Goal: Task Accomplishment & Management: Manage account settings

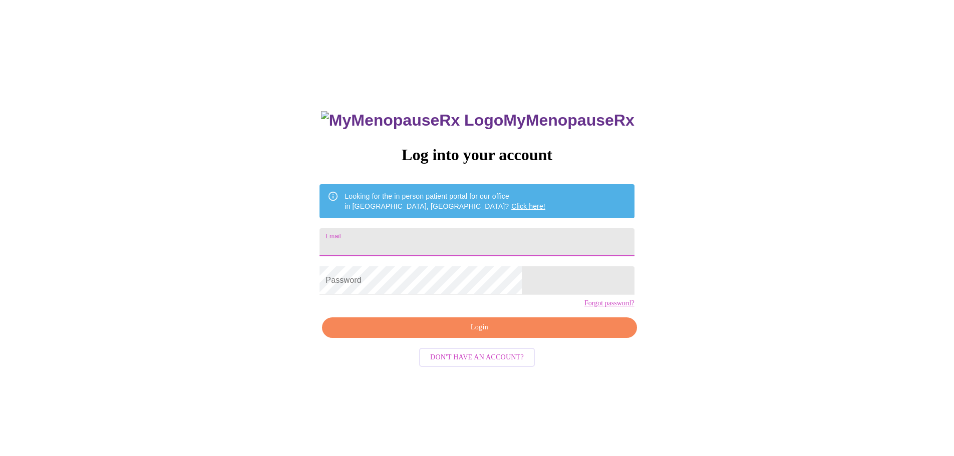
click at [438, 238] on input "Email" at bounding box center [476, 242] width 314 height 28
type input "[EMAIL_ADDRESS][DOMAIN_NAME]"
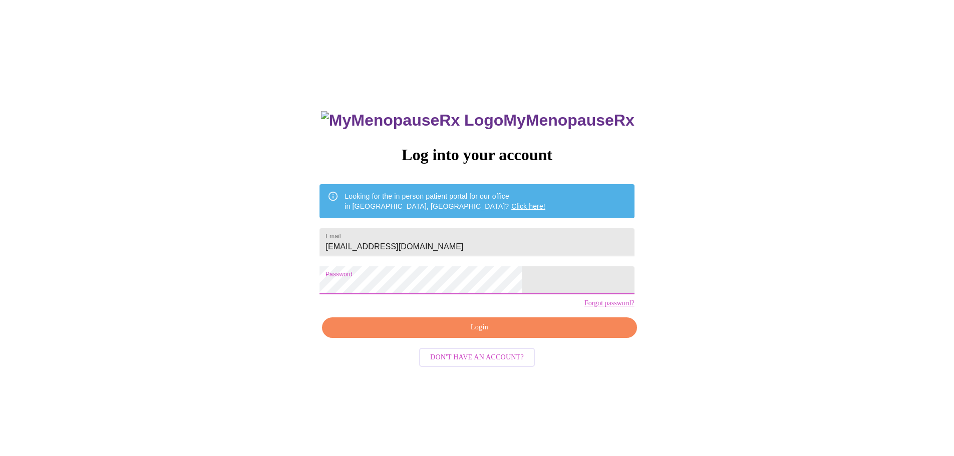
click at [458, 338] on button "Login" at bounding box center [479, 327] width 314 height 21
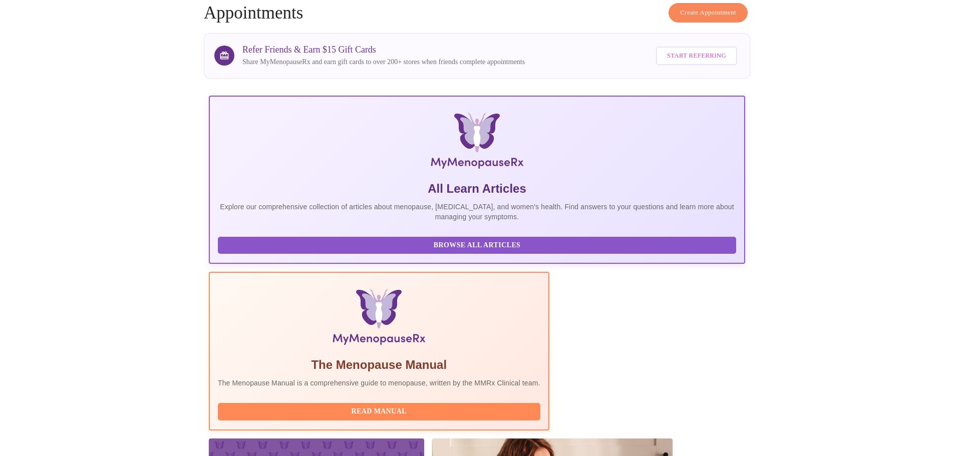
scroll to position [92, 0]
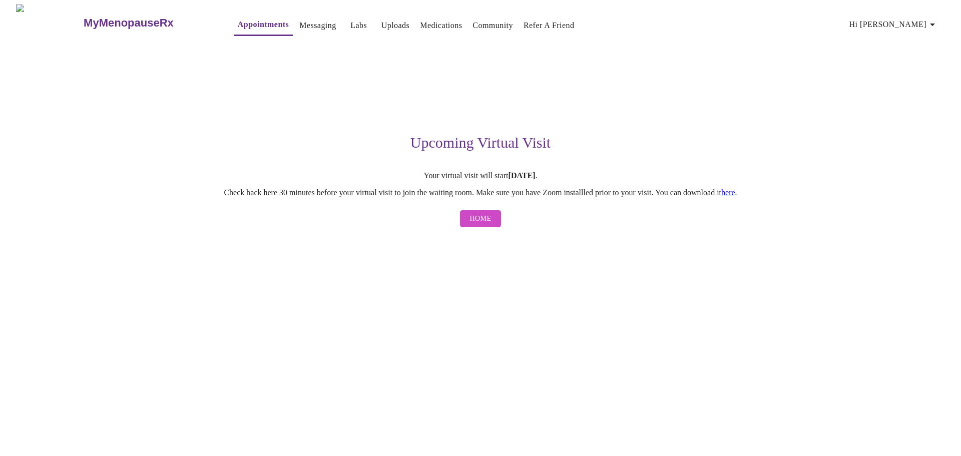
click at [487, 216] on span "Home" at bounding box center [481, 219] width 22 height 13
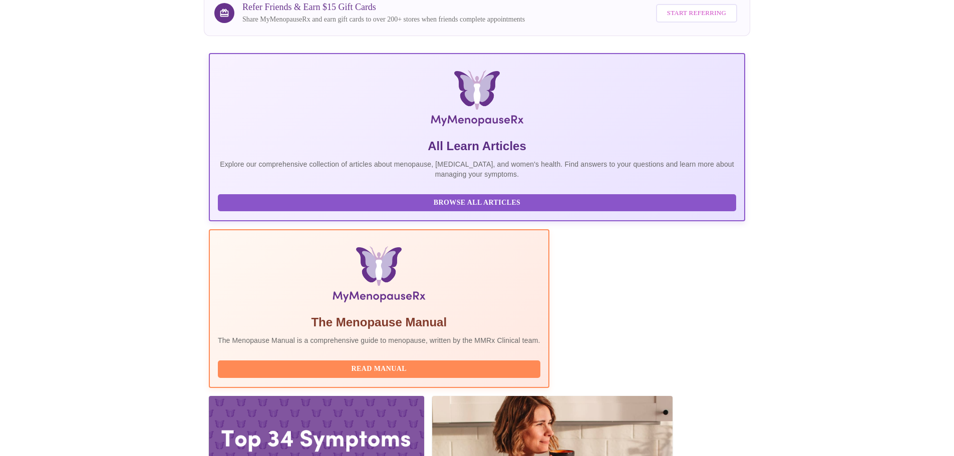
scroll to position [92, 0]
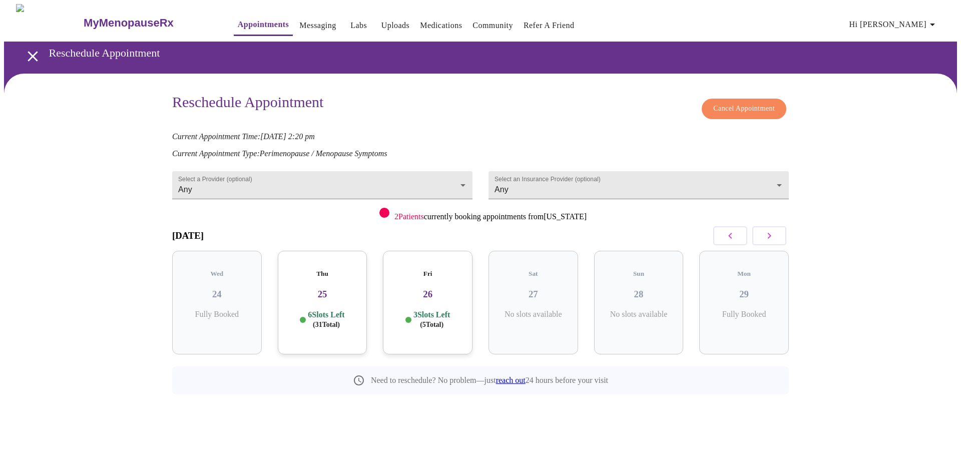
click at [751, 107] on span "Cancel Appointment" at bounding box center [744, 109] width 62 height 13
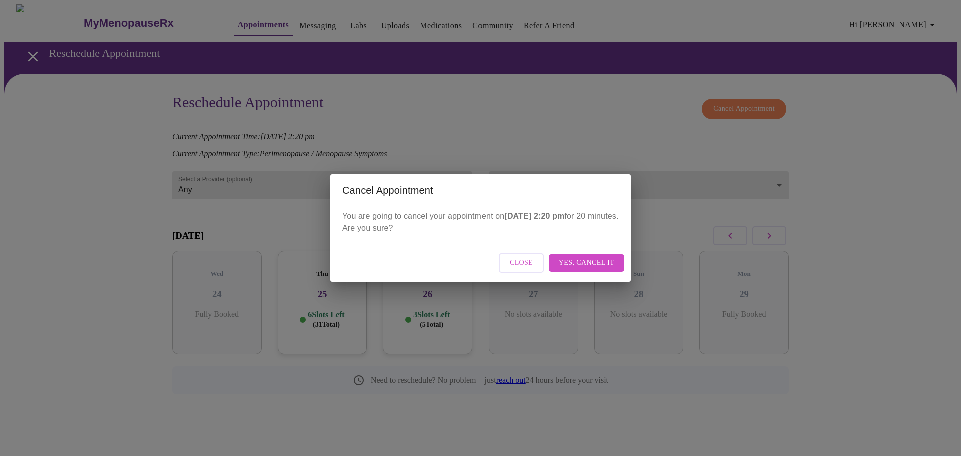
click at [574, 259] on span "Yes, cancel it" at bounding box center [587, 263] width 56 height 13
